Goal: Communication & Community: Connect with others

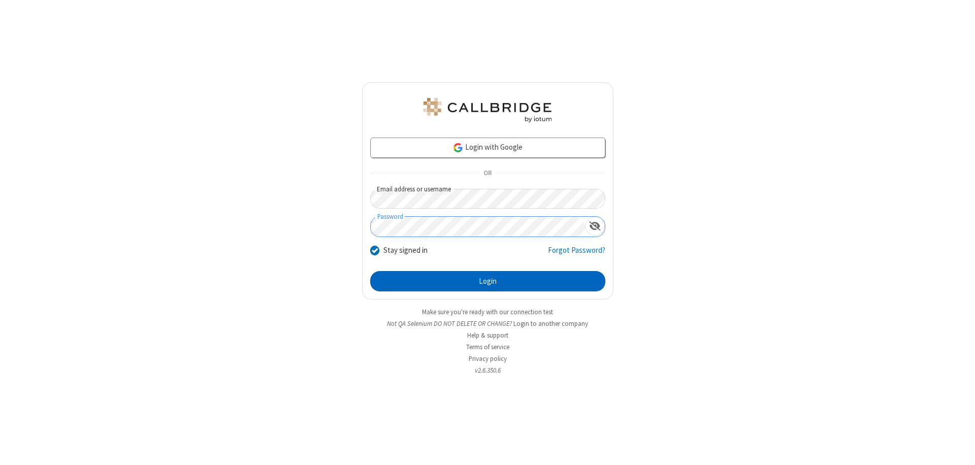
click at [487, 281] on button "Login" at bounding box center [487, 281] width 235 height 20
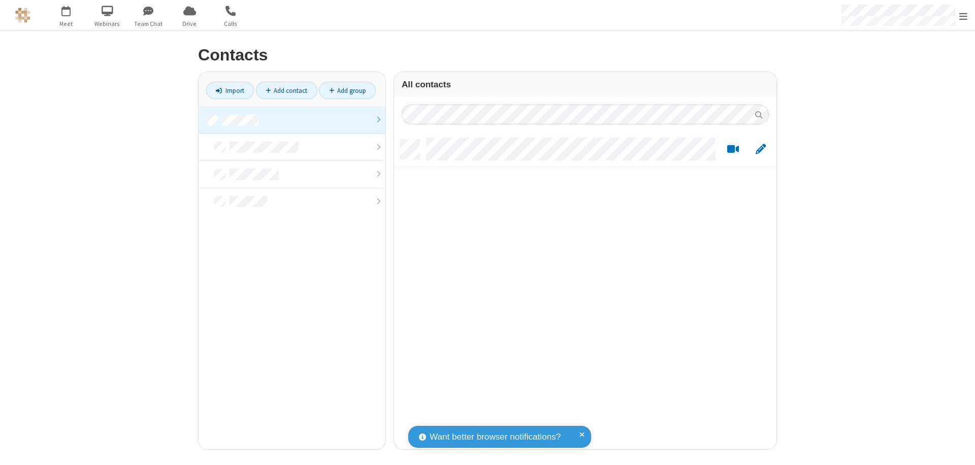
click at [292, 120] on link at bounding box center [292, 120] width 187 height 27
click at [286, 90] on link "Add contact" at bounding box center [286, 90] width 61 height 17
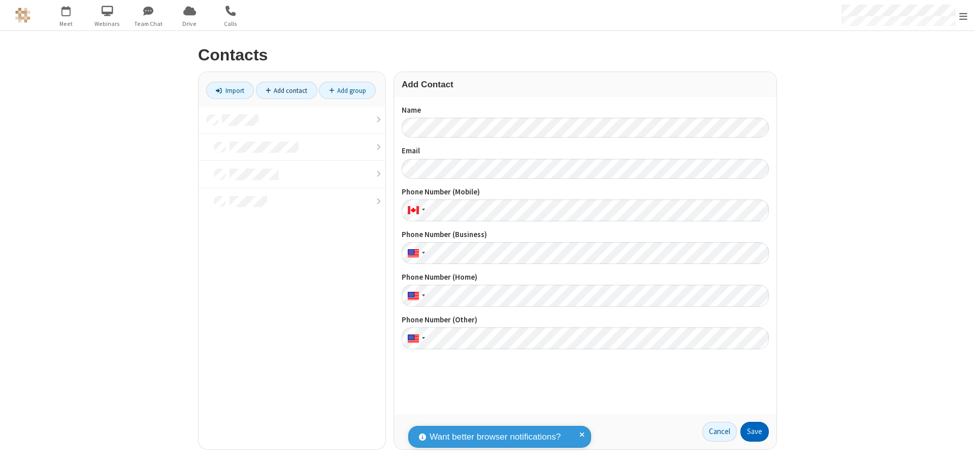
click at [754, 432] on button "Save" at bounding box center [754, 432] width 28 height 20
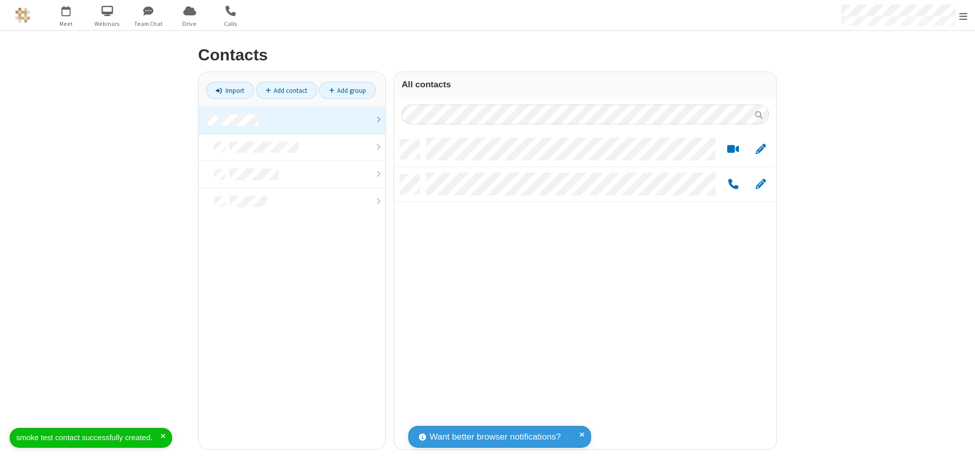
scroll to position [310, 375]
